Goal: Information Seeking & Learning: Learn about a topic

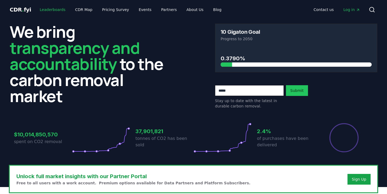
click at [55, 7] on link "Leaderboards" at bounding box center [52, 10] width 34 height 10
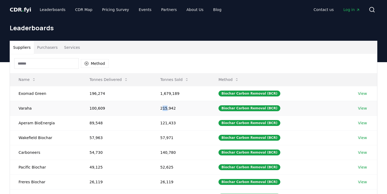
drag, startPoint x: 164, startPoint y: 109, endPoint x: 168, endPoint y: 108, distance: 3.6
click at [168, 108] on td "215,942" at bounding box center [180, 108] width 58 height 15
drag, startPoint x: 45, startPoint y: 93, endPoint x: 21, endPoint y: 94, distance: 23.6
click at [21, 94] on td "Exomad Green" at bounding box center [45, 93] width 71 height 15
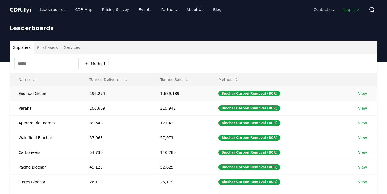
click at [12, 95] on td "Exomad Green" at bounding box center [45, 93] width 71 height 15
drag, startPoint x: 49, startPoint y: 95, endPoint x: 17, endPoint y: 94, distance: 32.0
click at [17, 94] on td "Exomad Green" at bounding box center [45, 93] width 71 height 15
copy td "Exomad Green"
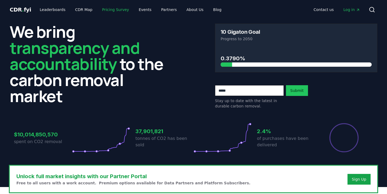
click at [113, 11] on link "Pricing Survey" at bounding box center [115, 10] width 35 height 10
